Goal: Information Seeking & Learning: Learn about a topic

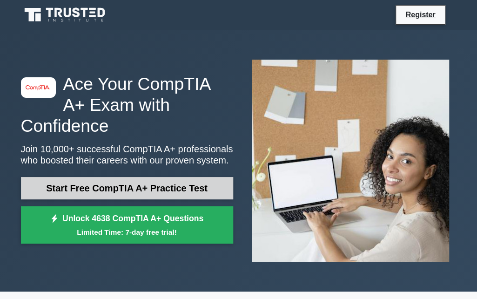
click at [90, 178] on link "Start Free CompTIA A+ Practice Test" at bounding box center [127, 188] width 212 height 22
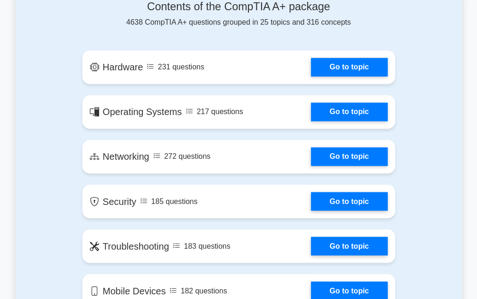
scroll to position [531, 0]
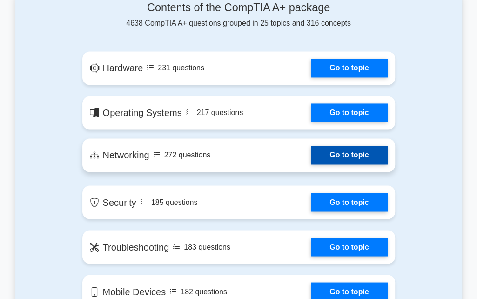
click at [345, 158] on link "Go to topic" at bounding box center [349, 155] width 76 height 19
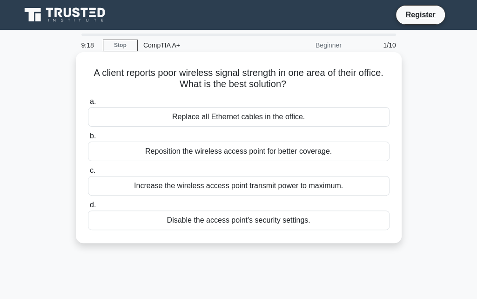
click at [174, 183] on div "Increase the wireless access point transmit power to maximum." at bounding box center [238, 186] width 301 height 20
click at [88, 174] on input "c. Increase the wireless access point transmit power to maximum." at bounding box center [88, 170] width 0 height 6
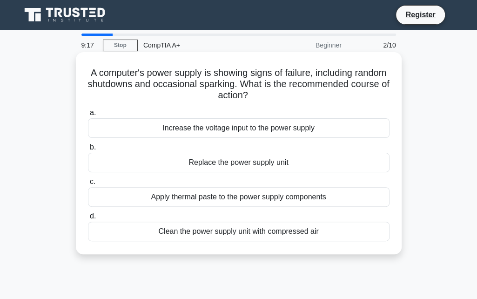
click at [164, 198] on div "Apply thermal paste to the power supply components" at bounding box center [238, 197] width 301 height 20
click at [88, 185] on input "c. Apply thermal paste to the power supply components" at bounding box center [88, 182] width 0 height 6
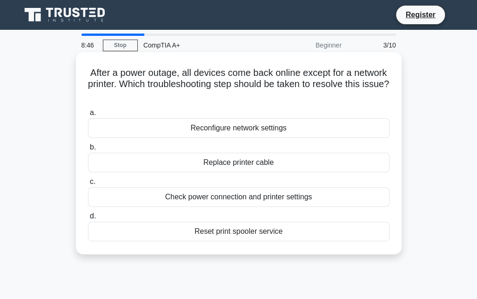
click at [204, 126] on div "Reconfigure network settings" at bounding box center [238, 128] width 301 height 20
click at [88, 116] on input "a. Reconfigure network settings" at bounding box center [88, 113] width 0 height 6
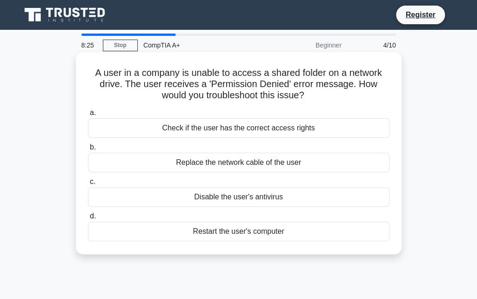
click at [239, 230] on div "Restart the user's computer" at bounding box center [238, 231] width 301 height 20
click at [88, 219] on input "d. Restart the user's computer" at bounding box center [88, 216] width 0 height 6
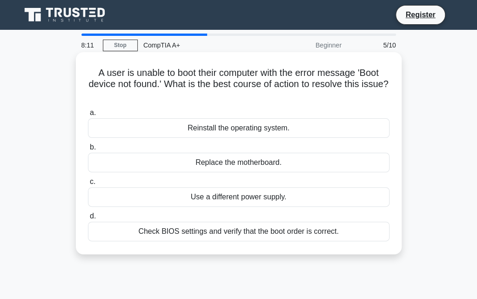
click at [172, 233] on div "Check BIOS settings and verify that the boot order is correct." at bounding box center [238, 231] width 301 height 20
click at [88, 219] on input "d. Check BIOS settings and verify that the boot order is correct." at bounding box center [88, 216] width 0 height 6
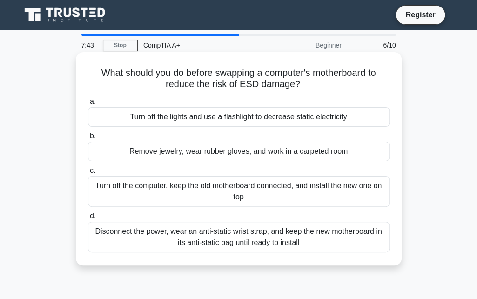
click at [241, 238] on div "Disconnect the power, wear an anti-static wrist strap, and keep the new motherb…" at bounding box center [238, 236] width 301 height 31
click at [88, 219] on input "d. Disconnect the power, wear an anti-static wrist strap, and keep the new moth…" at bounding box center [88, 216] width 0 height 6
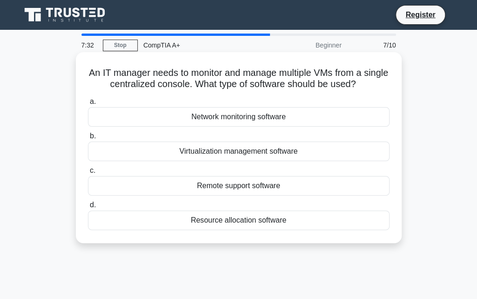
click at [201, 152] on div "Virtualization management software" at bounding box center [238, 151] width 301 height 20
click at [88, 139] on input "b. Virtualization management software" at bounding box center [88, 136] width 0 height 6
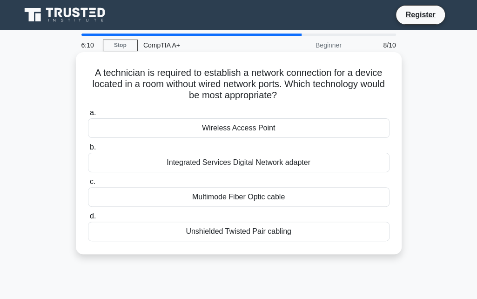
click at [210, 165] on div "Integrated Services Digital Network adapter" at bounding box center [238, 163] width 301 height 20
click at [88, 150] on input "b. Integrated Services Digital Network adapter" at bounding box center [88, 147] width 0 height 6
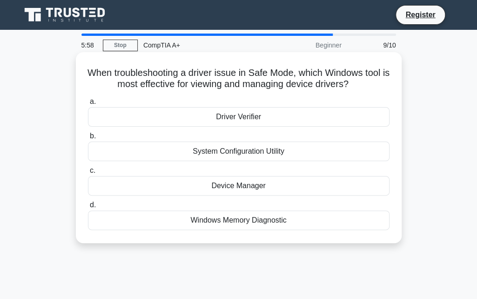
click at [199, 187] on div "Device Manager" at bounding box center [238, 186] width 301 height 20
click at [88, 174] on input "c. Device Manager" at bounding box center [88, 170] width 0 height 6
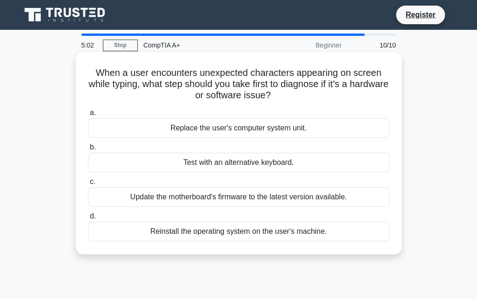
click at [258, 233] on div "Reinstall the operating system on the user's machine." at bounding box center [238, 231] width 301 height 20
click at [88, 219] on input "d. Reinstall the operating system on the user's machine." at bounding box center [88, 216] width 0 height 6
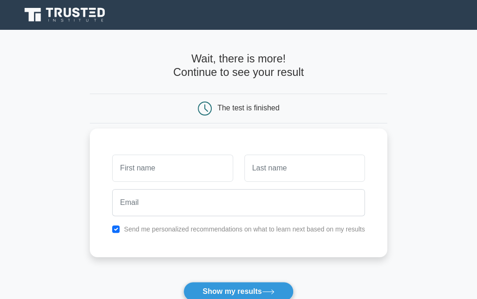
click at [173, 172] on input "text" at bounding box center [172, 167] width 120 height 27
type input "no"
click at [284, 168] on input "text" at bounding box center [304, 167] width 120 height 27
type input "[PERSON_NAME]"
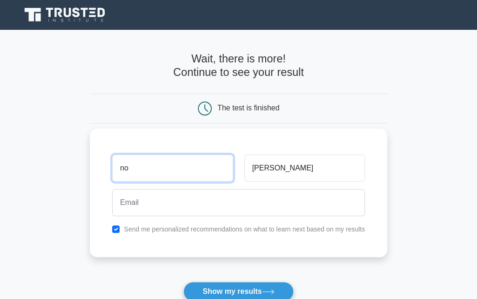
click at [175, 166] on input "no" at bounding box center [172, 167] width 120 height 27
type input "NONHLANHLA"
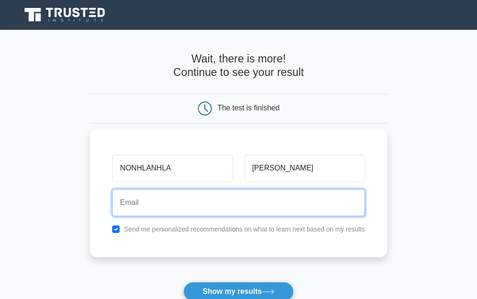
click at [141, 204] on input "email" at bounding box center [238, 202] width 253 height 27
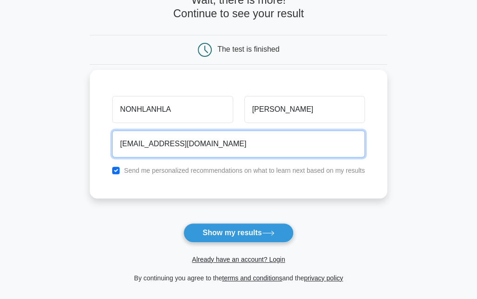
scroll to position [59, 0]
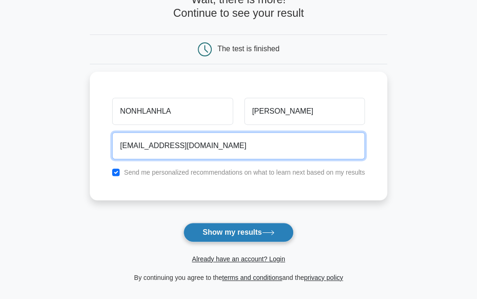
type input "melissa25mokubungu@gmail.com"
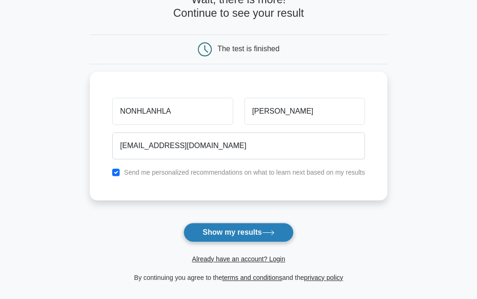
click at [207, 233] on button "Show my results" at bounding box center [238, 232] width 110 height 20
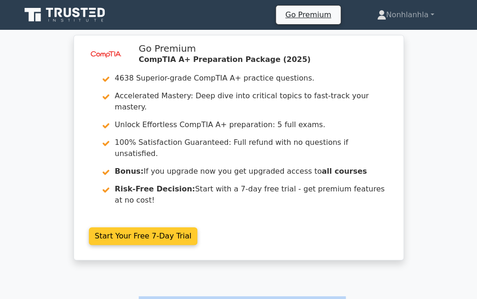
drag, startPoint x: 211, startPoint y: 164, endPoint x: 169, endPoint y: 119, distance: 62.2
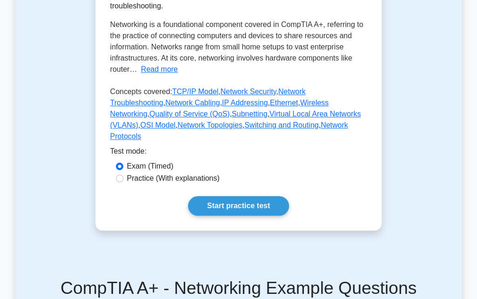
scroll to position [220, 0]
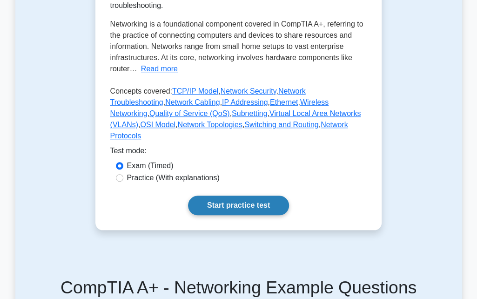
click at [249, 195] on link "Start practice test" at bounding box center [238, 205] width 101 height 20
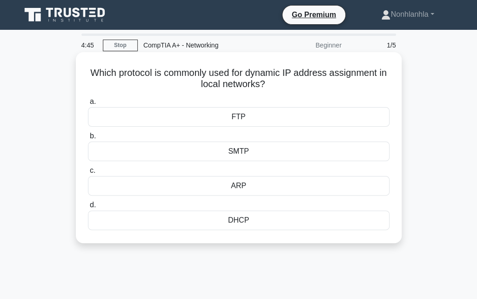
click at [217, 216] on div "DHCP" at bounding box center [238, 220] width 301 height 20
click at [88, 208] on input "d. DHCP" at bounding box center [88, 205] width 0 height 6
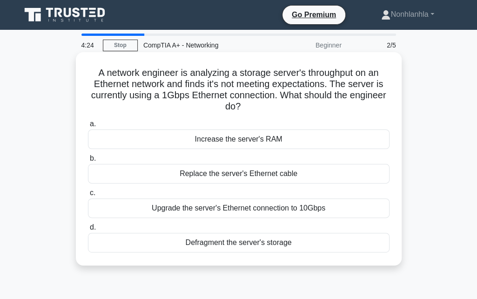
click at [182, 209] on div "Upgrade the server's Ethernet connection to 10Gbps" at bounding box center [238, 208] width 301 height 20
click at [88, 196] on input "c. Upgrade the server's Ethernet connection to 10Gbps" at bounding box center [88, 193] width 0 height 6
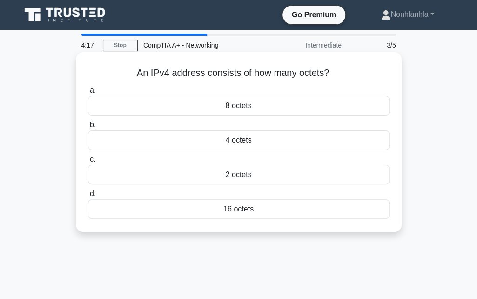
click at [223, 209] on div "16 octets" at bounding box center [238, 209] width 301 height 20
click at [88, 197] on input "d. 16 octets" at bounding box center [88, 194] width 0 height 6
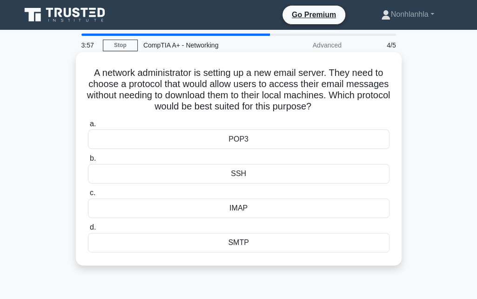
click at [230, 239] on div "SMTP" at bounding box center [238, 243] width 301 height 20
click at [88, 230] on input "d. SMTP" at bounding box center [88, 227] width 0 height 6
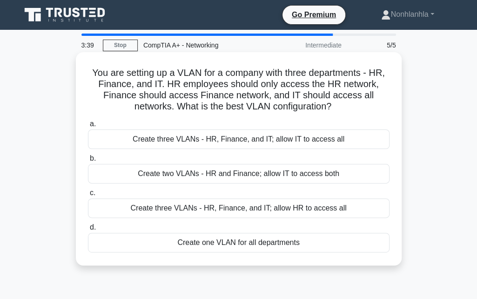
click at [224, 135] on div "Create three VLANs - HR, Finance, and IT; allow IT to access all" at bounding box center [238, 139] width 301 height 20
click at [88, 127] on input "a. Create three VLANs - HR, Finance, and IT; allow IT to access all" at bounding box center [88, 124] width 0 height 6
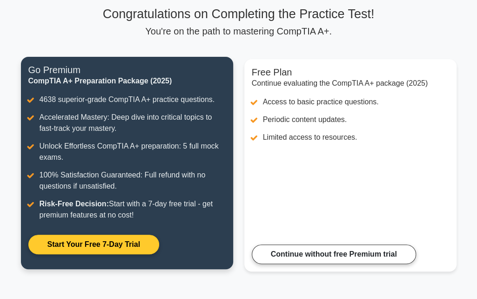
scroll to position [67, 0]
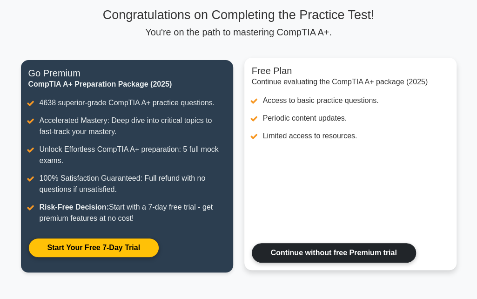
click at [315, 252] on link "Continue without free Premium trial" at bounding box center [334, 253] width 164 height 20
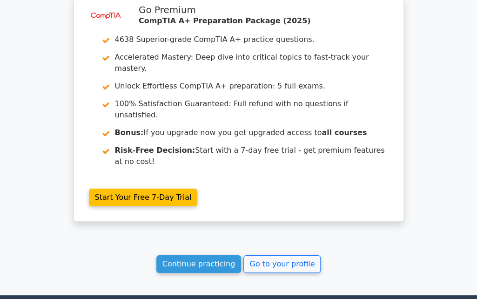
scroll to position [1342, 0]
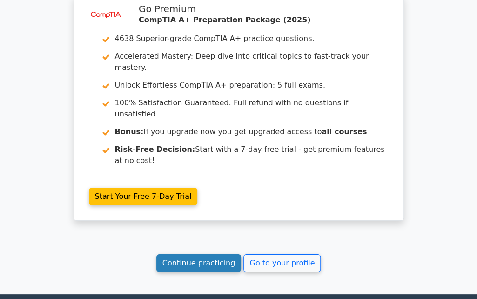
click at [214, 254] on link "Continue practicing" at bounding box center [198, 263] width 85 height 18
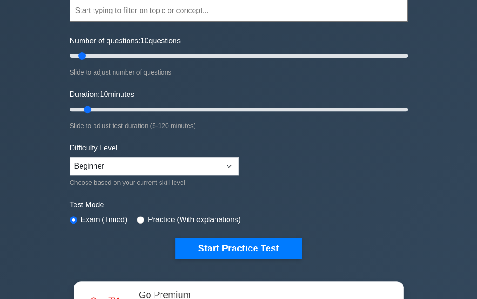
scroll to position [104, 0]
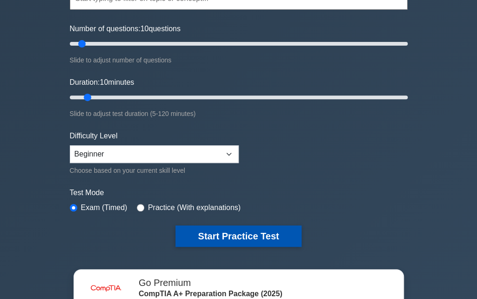
click at [215, 227] on button "Start Practice Test" at bounding box center [238, 235] width 126 height 21
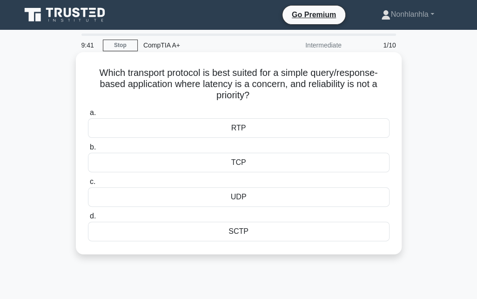
click at [218, 192] on div "UDP" at bounding box center [238, 197] width 301 height 20
click at [88, 185] on input "c. UDP" at bounding box center [88, 182] width 0 height 6
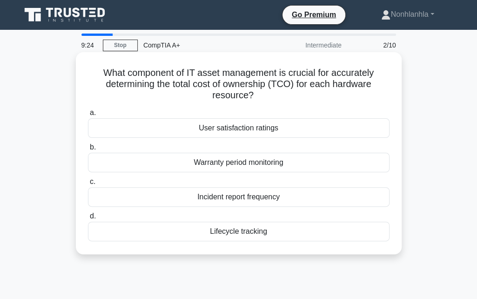
click at [226, 162] on div "Warranty period monitoring" at bounding box center [238, 163] width 301 height 20
click at [88, 150] on input "b. Warranty period monitoring" at bounding box center [88, 147] width 0 height 6
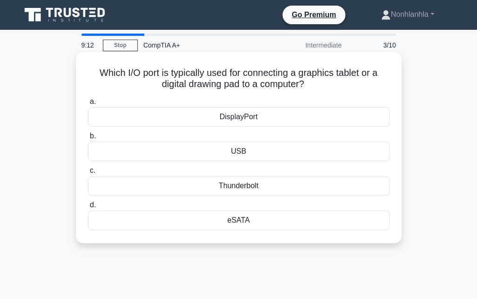
click at [215, 151] on div "USB" at bounding box center [238, 151] width 301 height 20
click at [88, 139] on input "b. USB" at bounding box center [88, 136] width 0 height 6
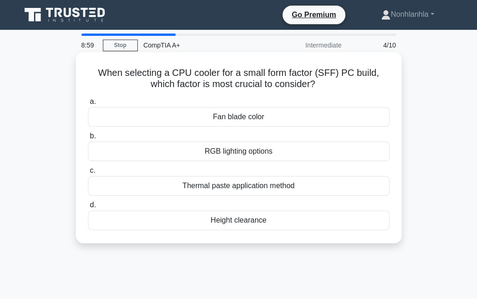
click at [207, 187] on div "Thermal paste application method" at bounding box center [238, 186] width 301 height 20
click at [88, 174] on input "c. Thermal paste application method" at bounding box center [88, 170] width 0 height 6
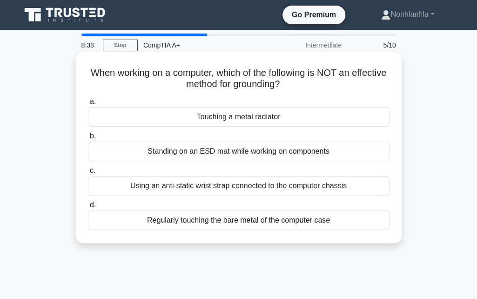
click at [201, 222] on div "Regularly touching the bare metal of the computer case" at bounding box center [238, 220] width 301 height 20
click at [88, 208] on input "d. Regularly touching the bare metal of the computer case" at bounding box center [88, 205] width 0 height 6
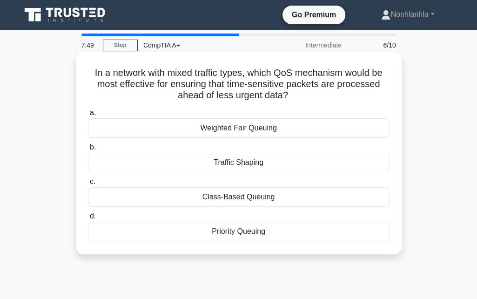
click at [233, 230] on div "Priority Queuing" at bounding box center [238, 231] width 301 height 20
click at [88, 219] on input "d. Priority Queuing" at bounding box center [88, 216] width 0 height 6
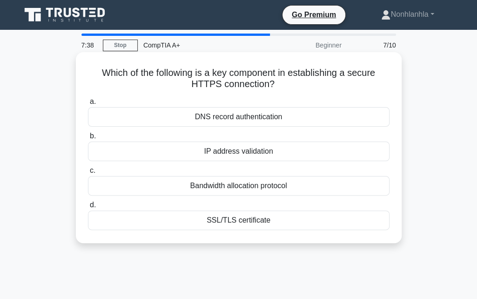
click at [240, 123] on div "DNS record authentication" at bounding box center [238, 117] width 301 height 20
click at [88, 105] on input "a. DNS record authentication" at bounding box center [88, 102] width 0 height 6
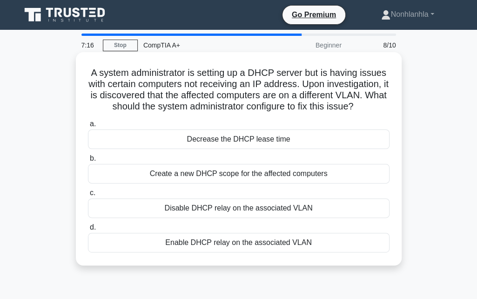
click at [191, 241] on div "Enable DHCP relay on the associated VLAN" at bounding box center [238, 243] width 301 height 20
click at [88, 230] on input "d. Enable DHCP relay on the associated VLAN" at bounding box center [88, 227] width 0 height 6
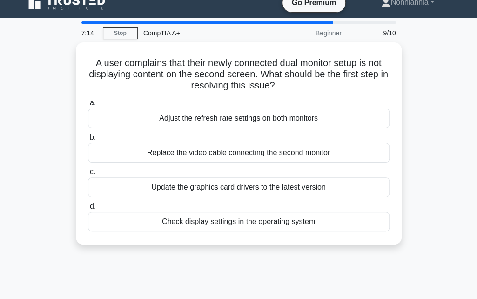
scroll to position [13, 0]
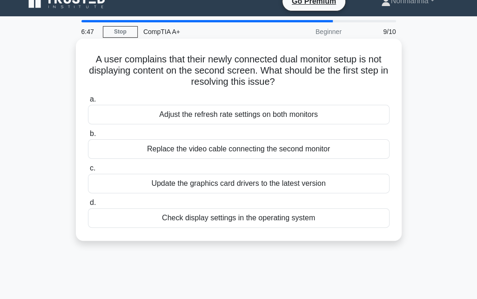
click at [185, 111] on div "Adjust the refresh rate settings on both monitors" at bounding box center [238, 115] width 301 height 20
click at [88, 102] on input "a. Adjust the refresh rate settings on both monitors" at bounding box center [88, 99] width 0 height 6
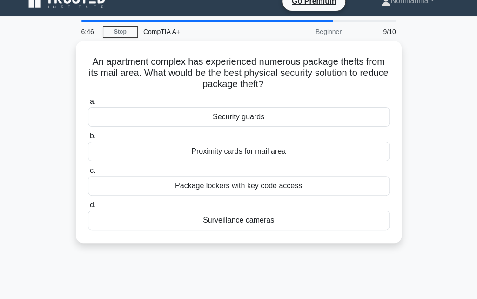
scroll to position [0, 0]
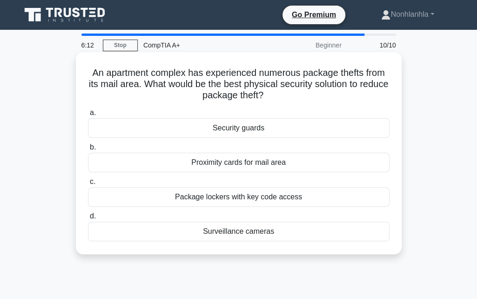
click at [208, 197] on div "Package lockers with key code access" at bounding box center [238, 197] width 301 height 20
click at [88, 185] on input "c. Package lockers with key code access" at bounding box center [88, 182] width 0 height 6
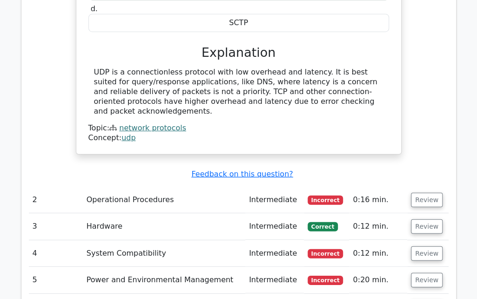
scroll to position [978, 0]
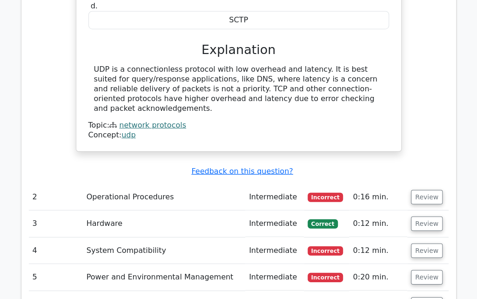
click at [215, 184] on td "Operational Procedures" at bounding box center [164, 197] width 162 height 27
click at [433, 190] on button "Review" at bounding box center [427, 197] width 32 height 14
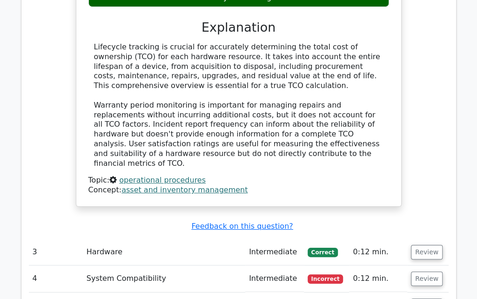
scroll to position [1359, 0]
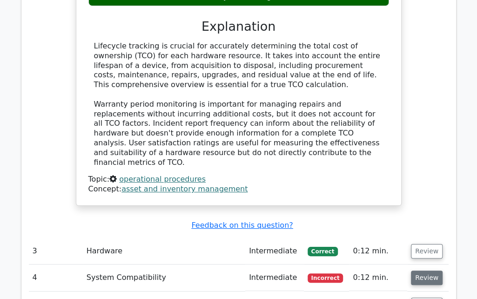
click at [423, 270] on button "Review" at bounding box center [427, 277] width 32 height 14
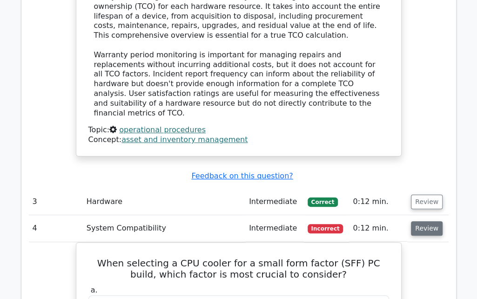
scroll to position [1409, 0]
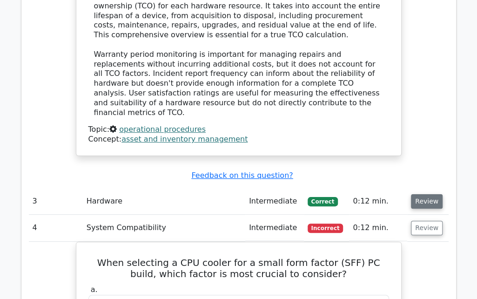
click at [425, 194] on button "Review" at bounding box center [427, 201] width 32 height 14
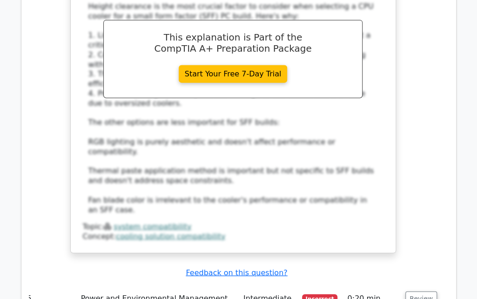
scroll to position [2355, 0]
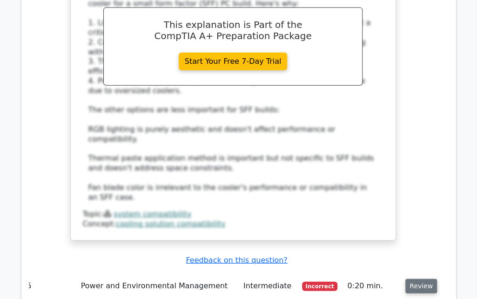
click at [417, 279] on button "Review" at bounding box center [421, 286] width 32 height 14
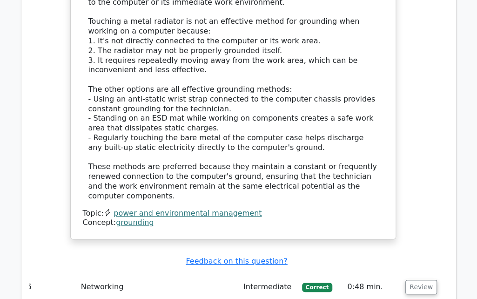
scroll to position [2916, 0]
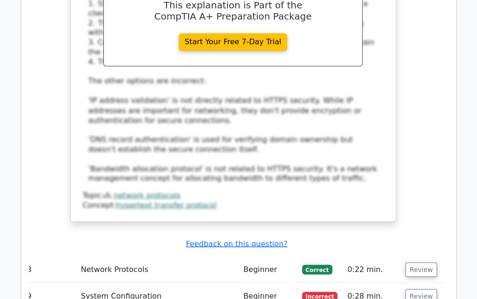
scroll to position [3470, 0]
